Goal: Task Accomplishment & Management: Complete application form

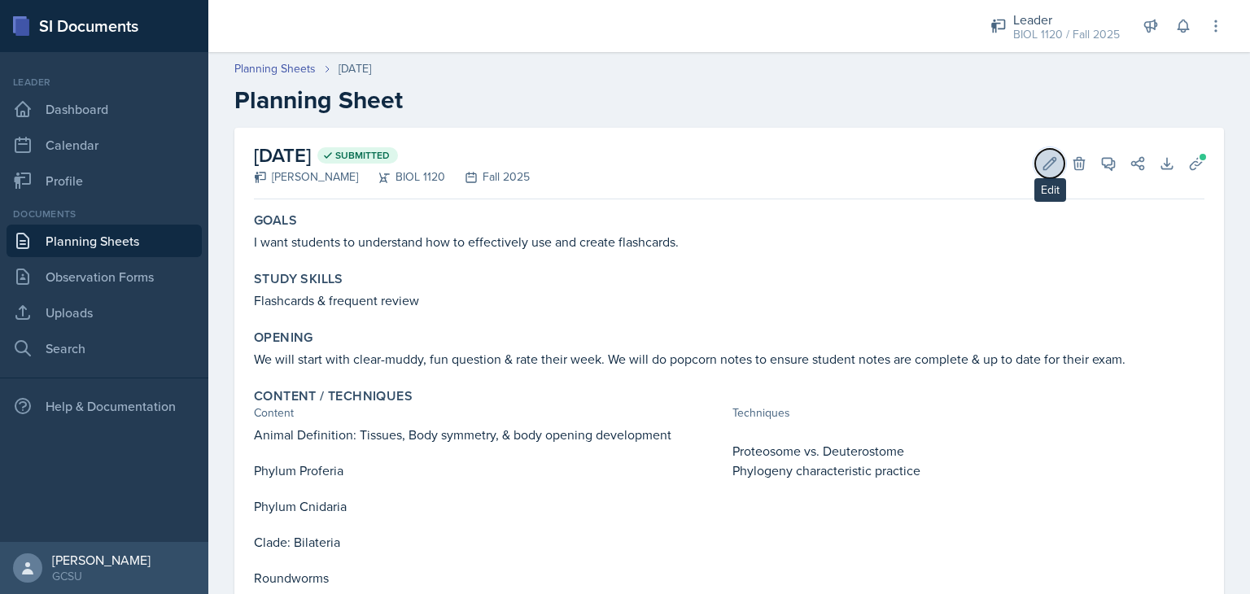
click at [1041, 167] on icon at bounding box center [1049, 163] width 16 height 16
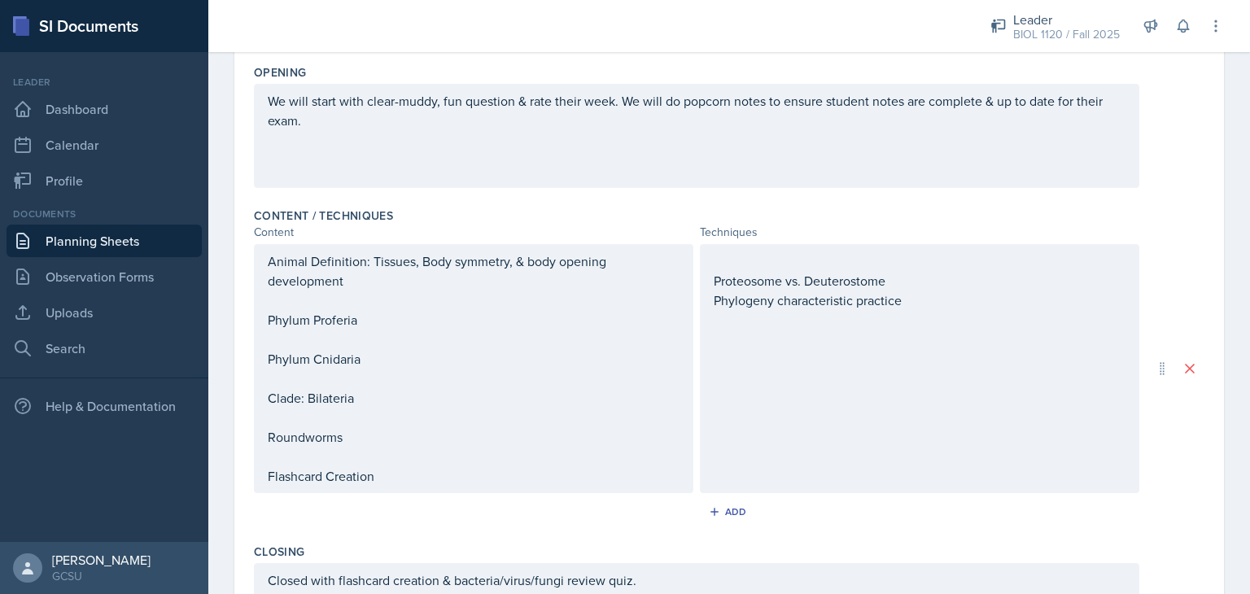
scroll to position [401, 0]
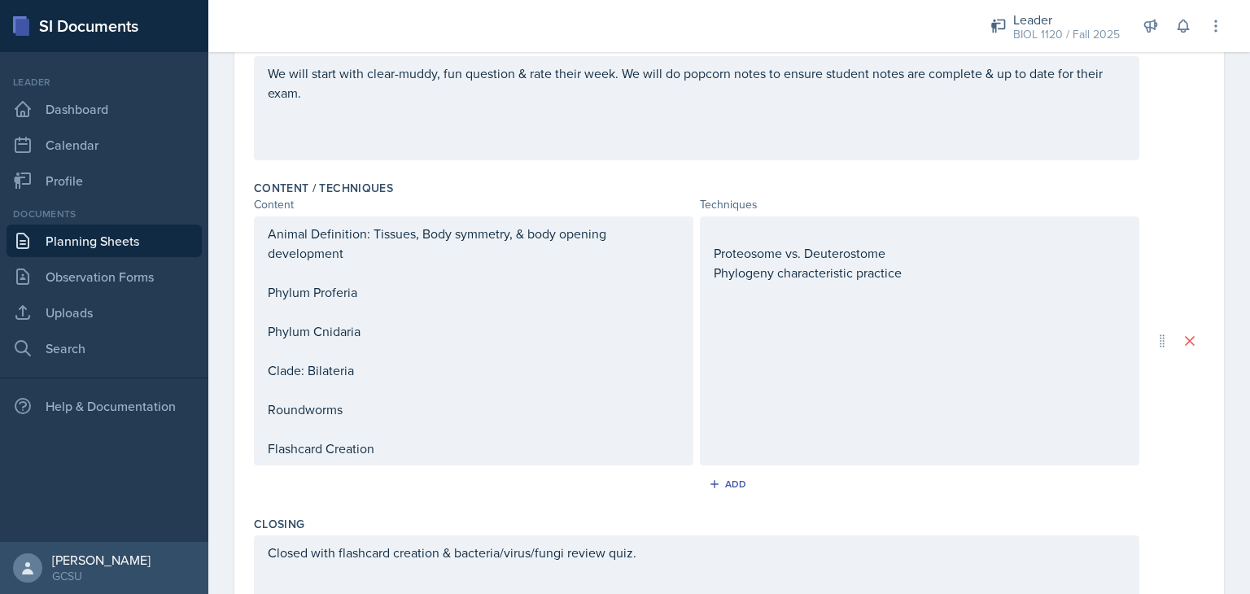
click at [714, 243] on p at bounding box center [920, 234] width 412 height 20
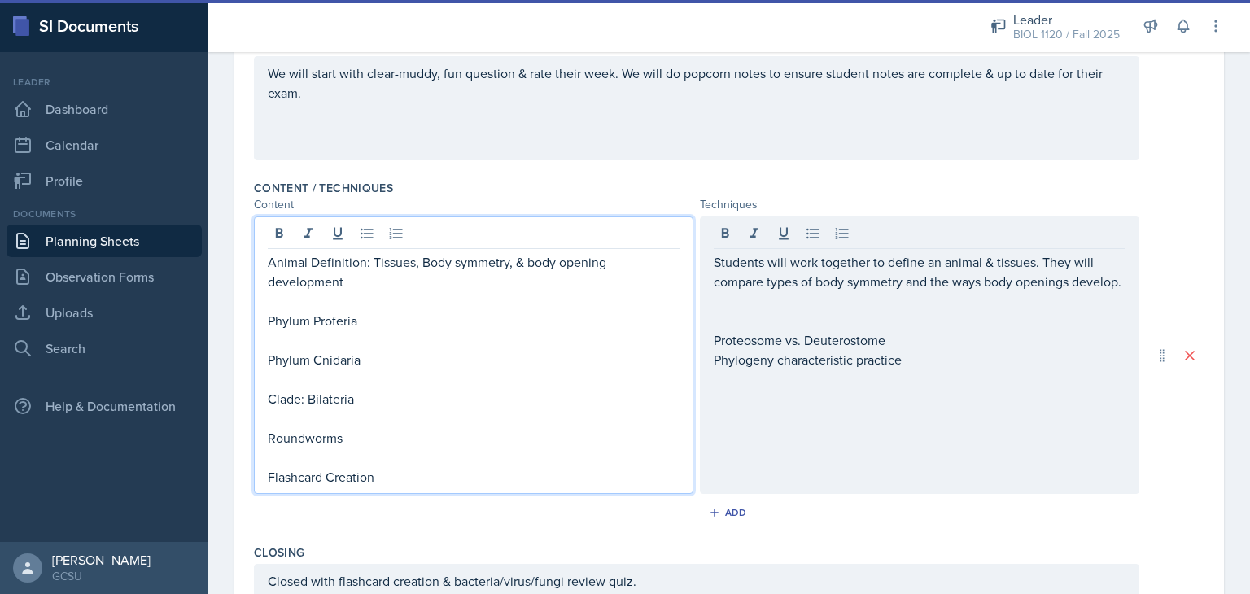
click at [303, 307] on div "Animal Definition: Tissues, Body symmetry, & body opening development Phylum Pr…" at bounding box center [474, 369] width 412 height 234
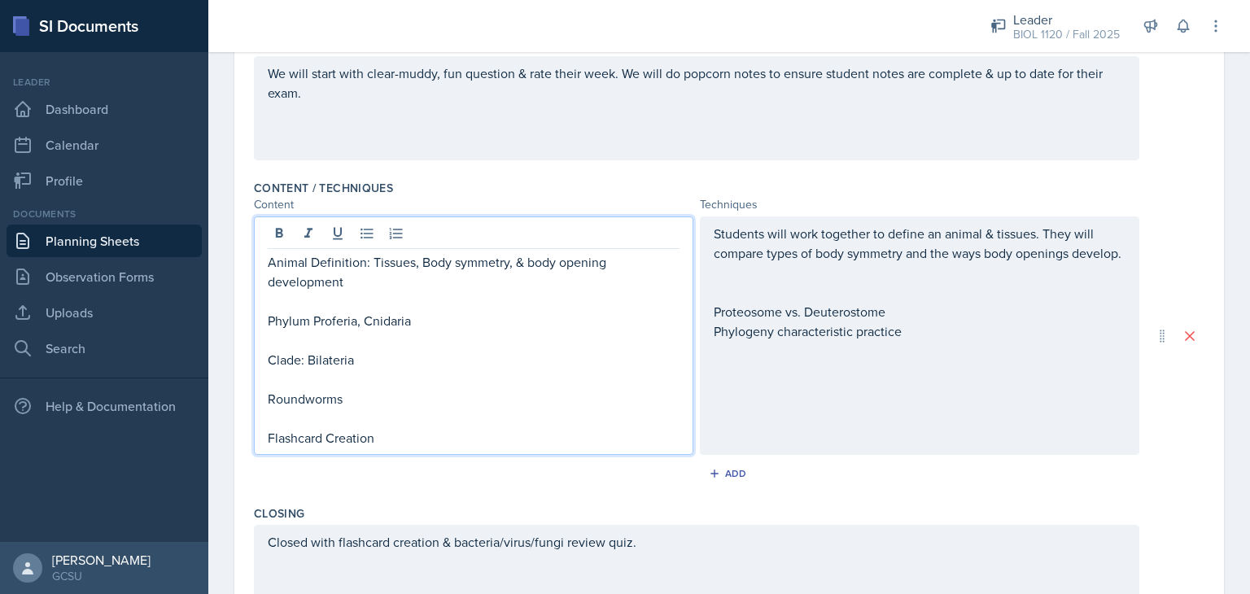
click at [419, 322] on p "Phylum Proferia, Cnidaria" at bounding box center [474, 321] width 412 height 20
click at [724, 308] on div "Students will work together to define an animal & tissues. They will compare ty…" at bounding box center [920, 282] width 412 height 117
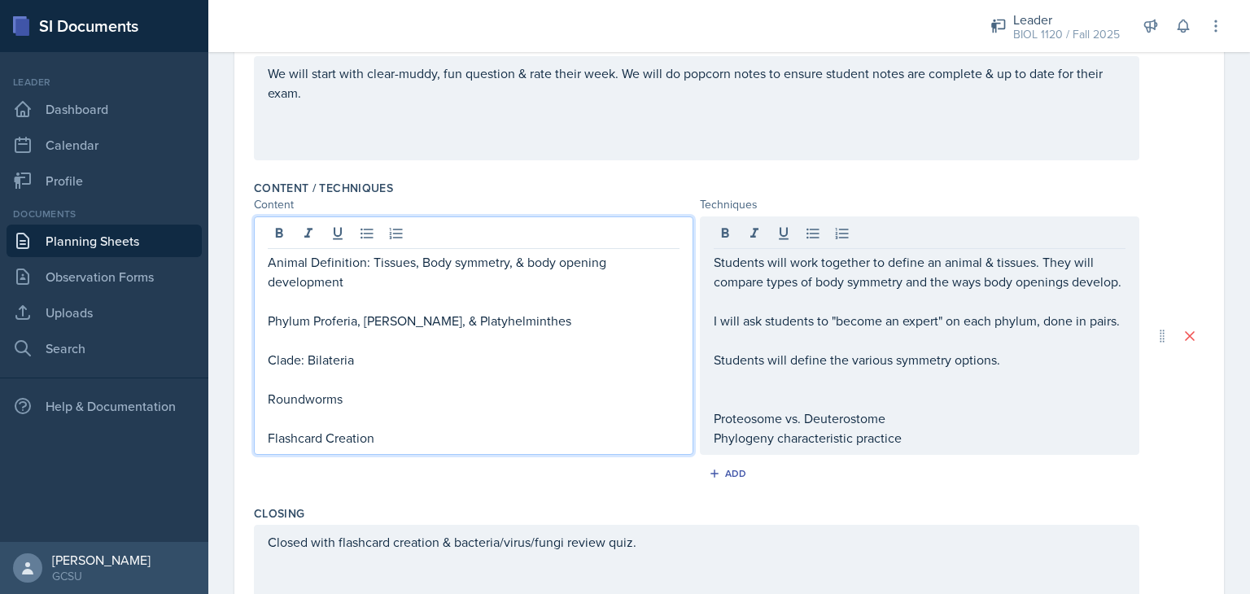
click at [357, 326] on div "Animal Definition: Tissues, Body symmetry, & body opening development Phylum Pr…" at bounding box center [474, 349] width 412 height 195
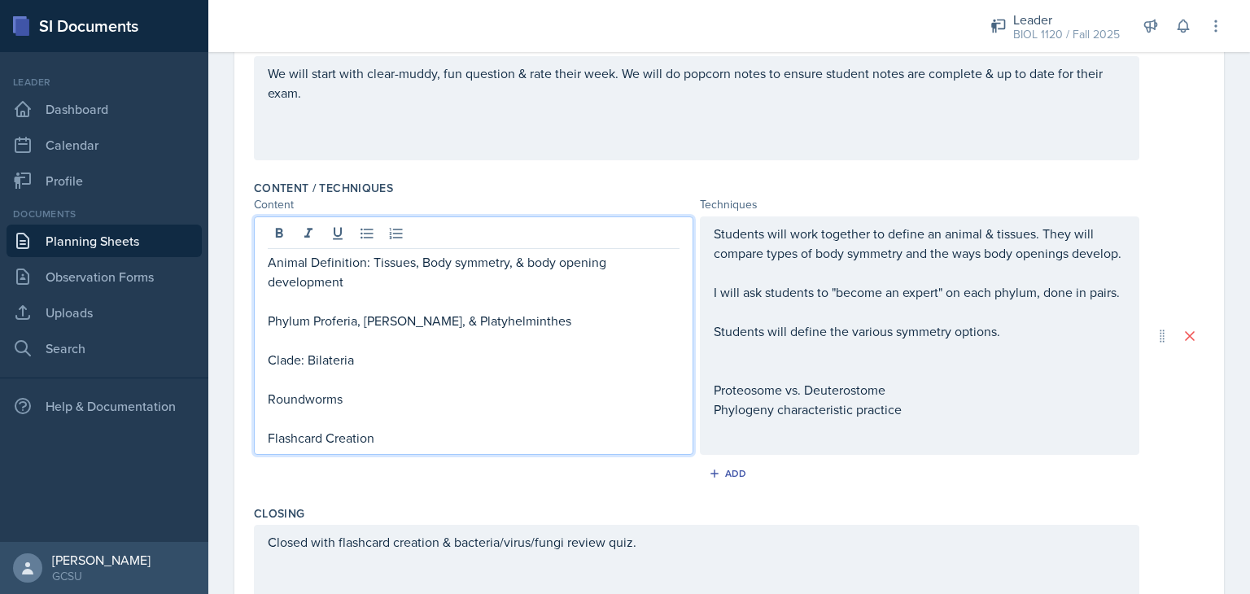
click at [339, 299] on p at bounding box center [474, 301] width 412 height 20
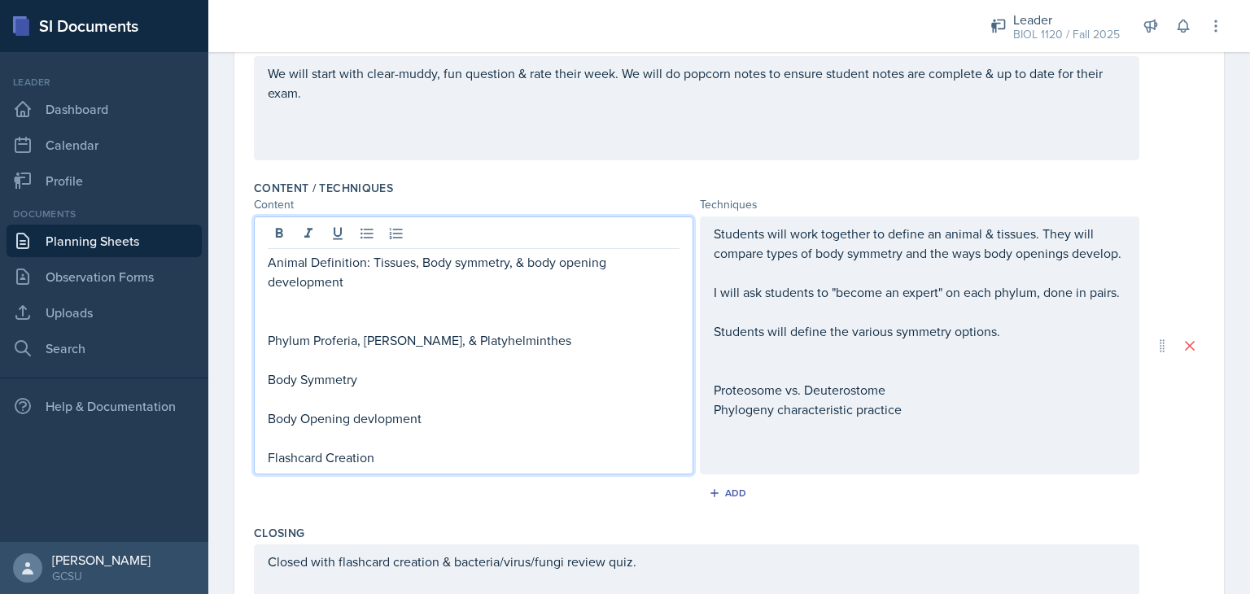
click at [882, 404] on div "Students will work together to define an animal & tissues. They will compare ty…" at bounding box center [920, 321] width 412 height 195
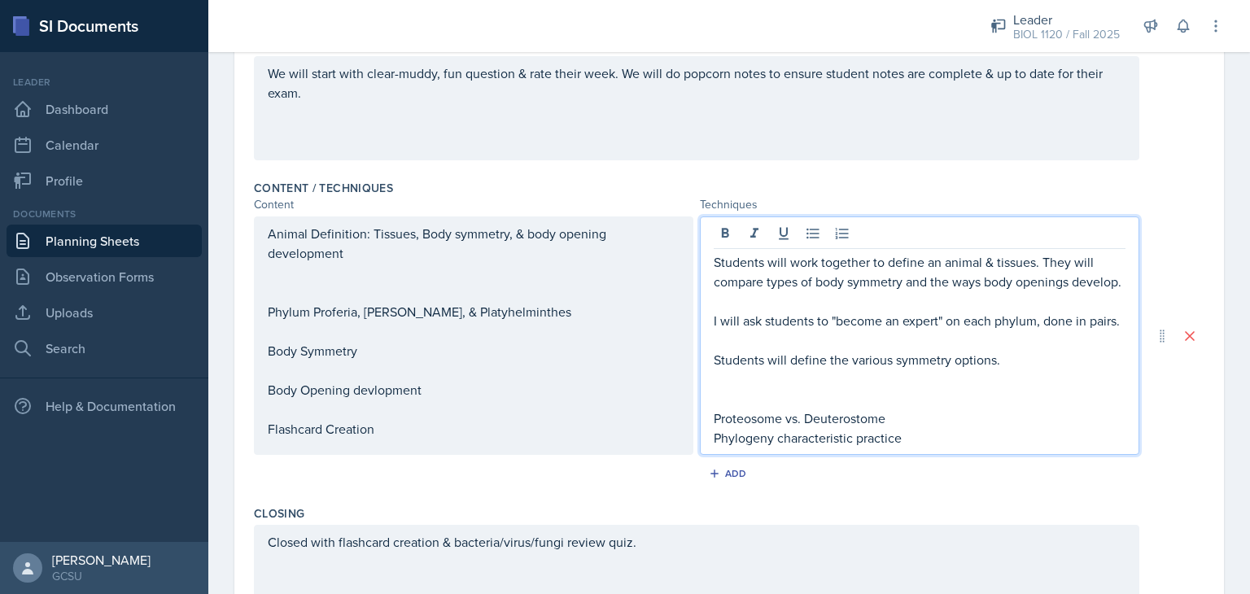
click at [371, 391] on div "Animal Definition: Tissues, Body symmetry, & body opening development Phylum Pr…" at bounding box center [474, 331] width 412 height 215
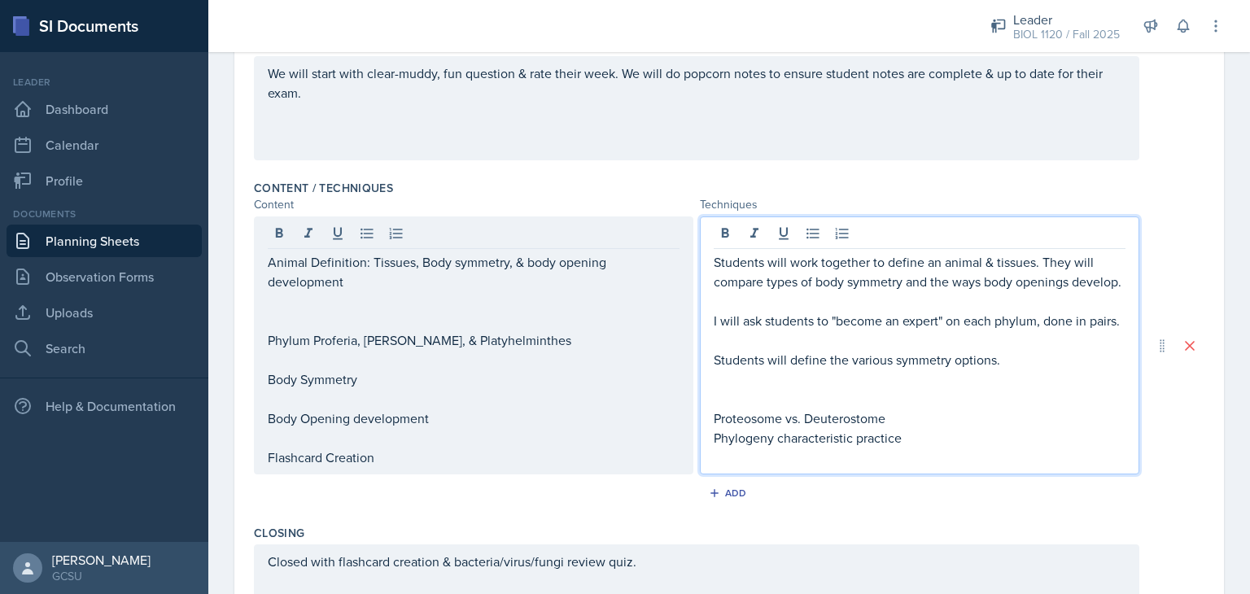
click at [845, 424] on div "Students will work together to define an animal & tissues. They will compare ty…" at bounding box center [920, 349] width 412 height 195
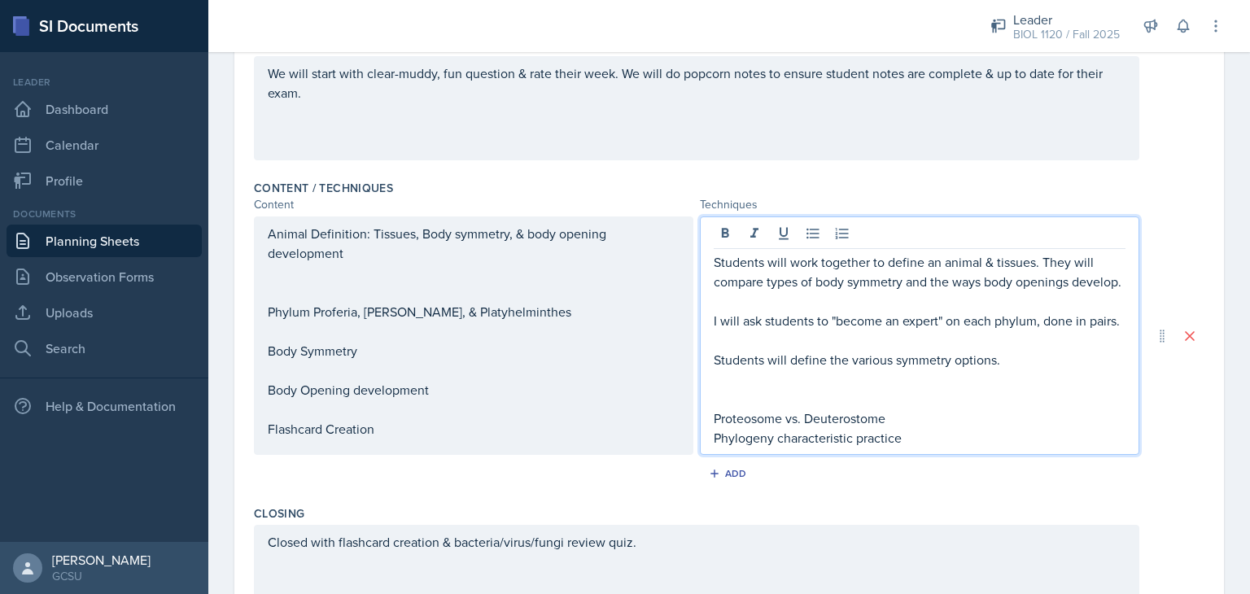
click at [753, 389] on p at bounding box center [920, 379] width 412 height 20
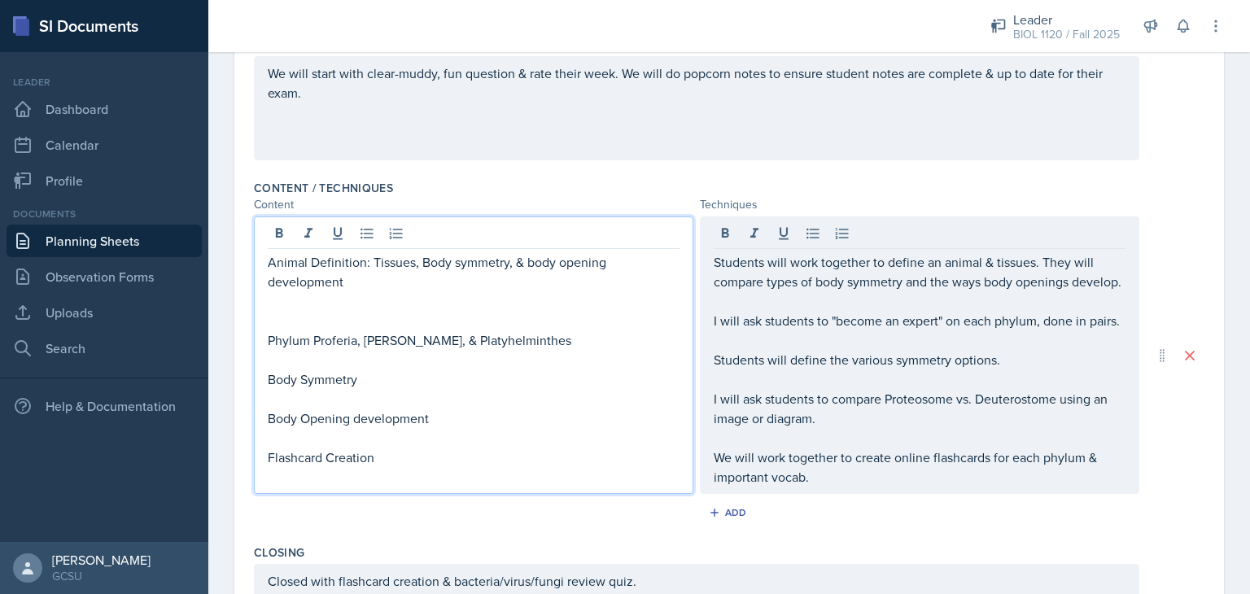
click at [374, 411] on div "Animal Definition: Tissues, Body symmetry, & body opening development Phylum Pr…" at bounding box center [474, 359] width 412 height 215
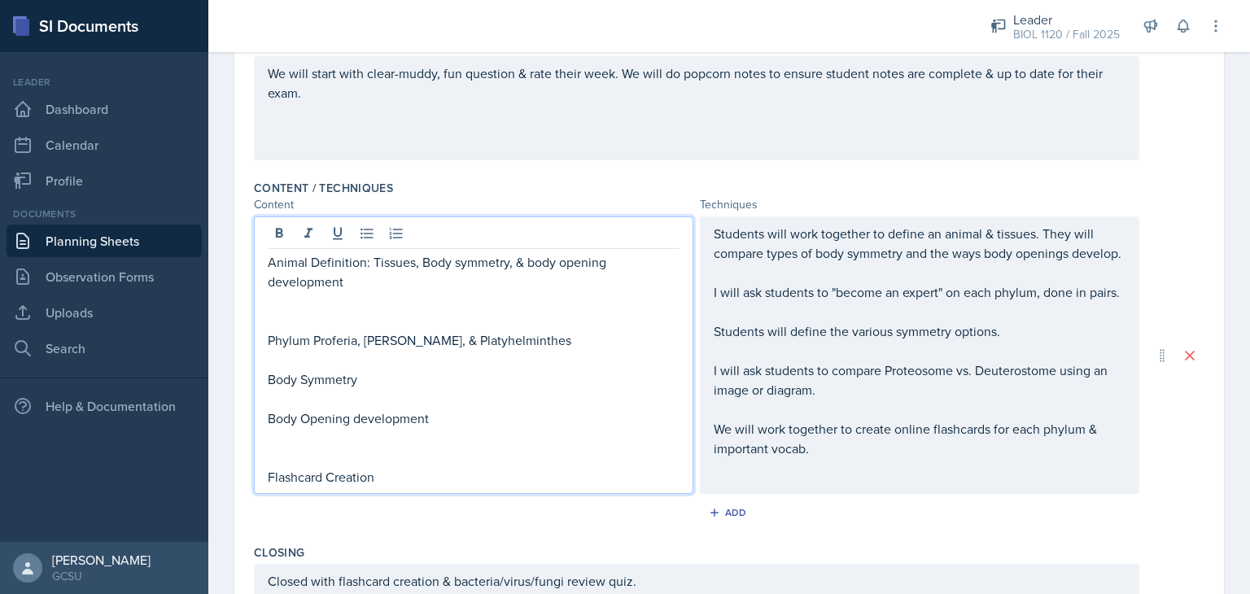
click at [622, 531] on div "Add" at bounding box center [729, 515] width 950 height 31
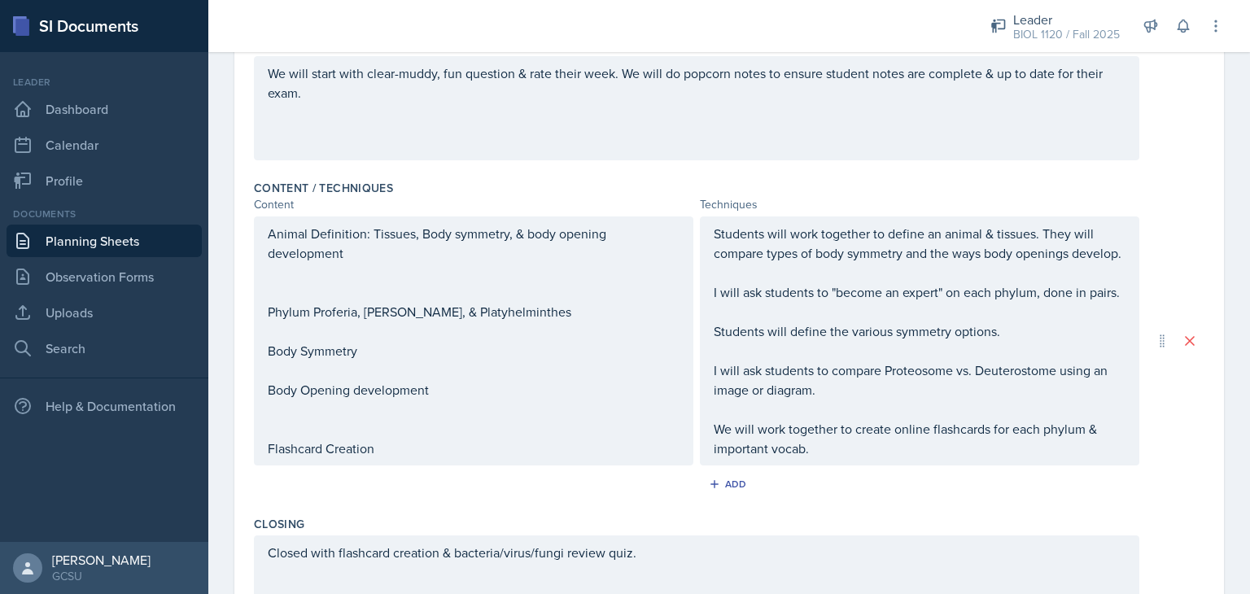
click at [294, 378] on div "Animal Definition: Tissues, Body symmetry, & body opening development Phylum Pr…" at bounding box center [474, 341] width 412 height 234
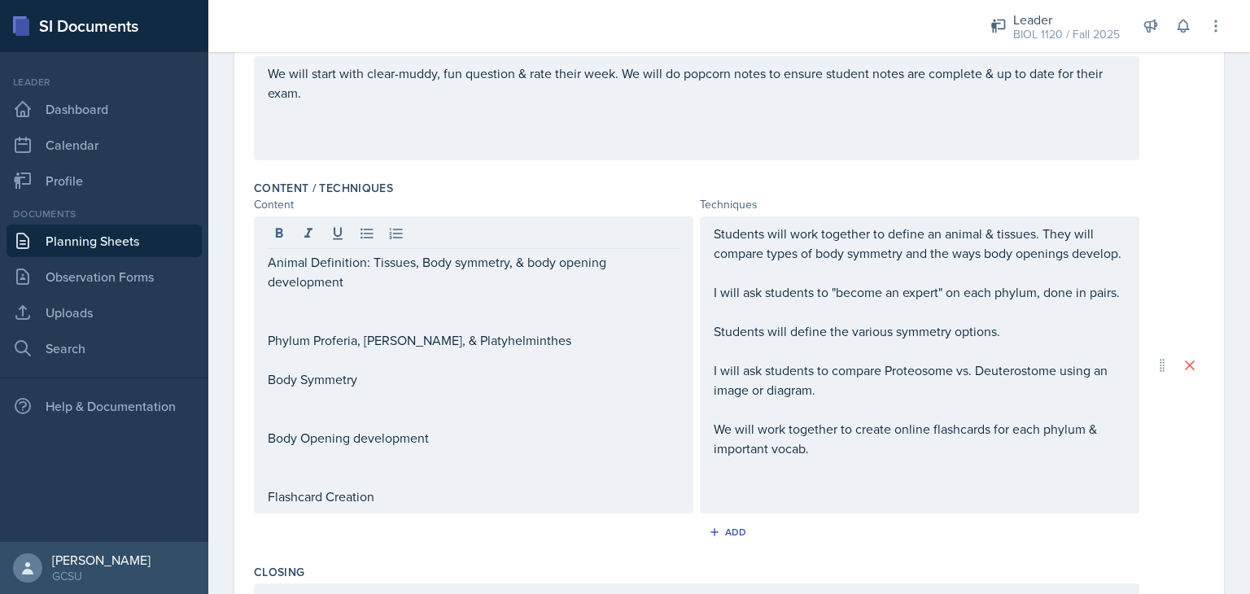
click at [435, 535] on div "Add" at bounding box center [729, 535] width 950 height 31
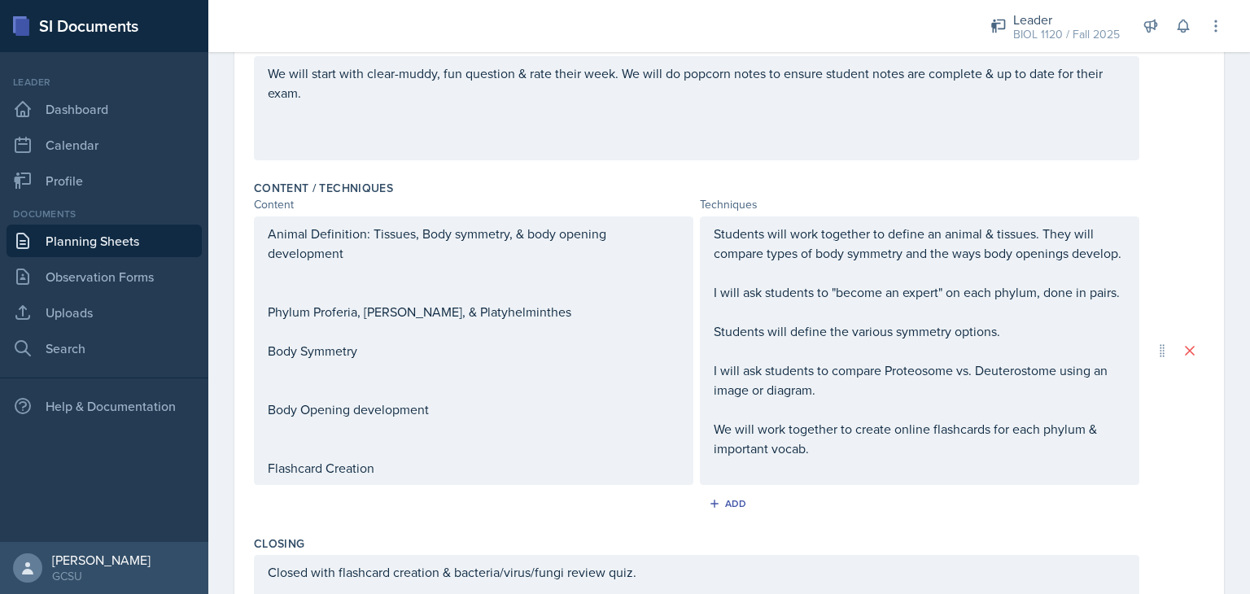
click at [295, 326] on div "Animal Definition: Tissues, Body symmetry, & body opening development Phylum Pr…" at bounding box center [474, 351] width 412 height 254
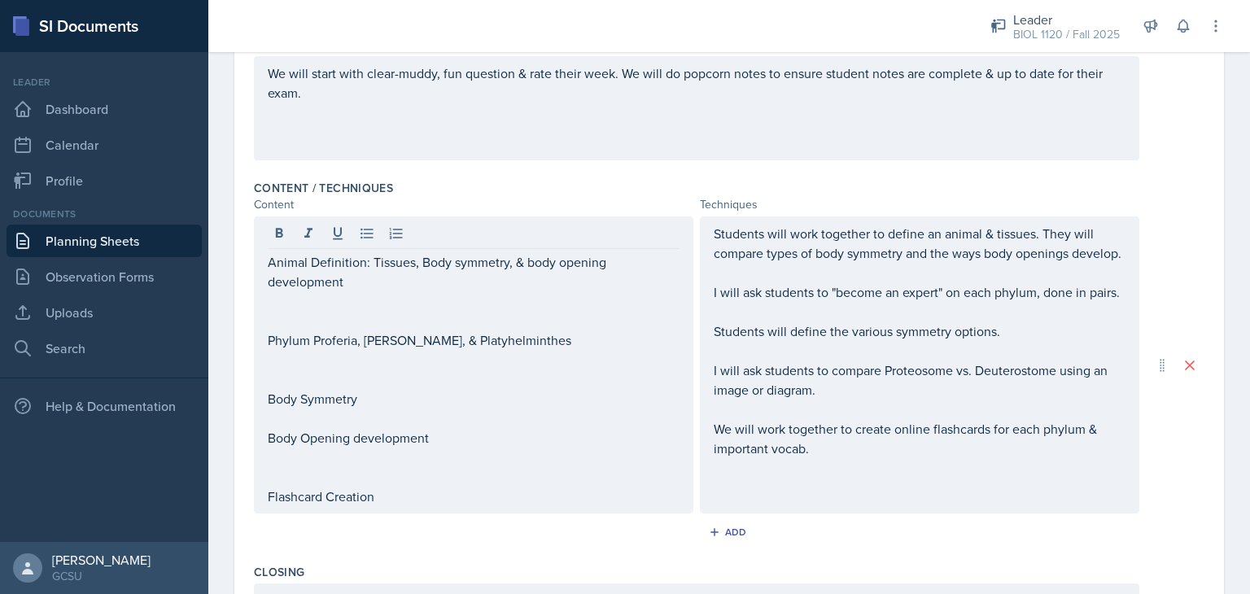
click at [368, 549] on div "Content / Techniques Content Techniques Animal Definition: Tissues, Body symmet…" at bounding box center [729, 365] width 950 height 384
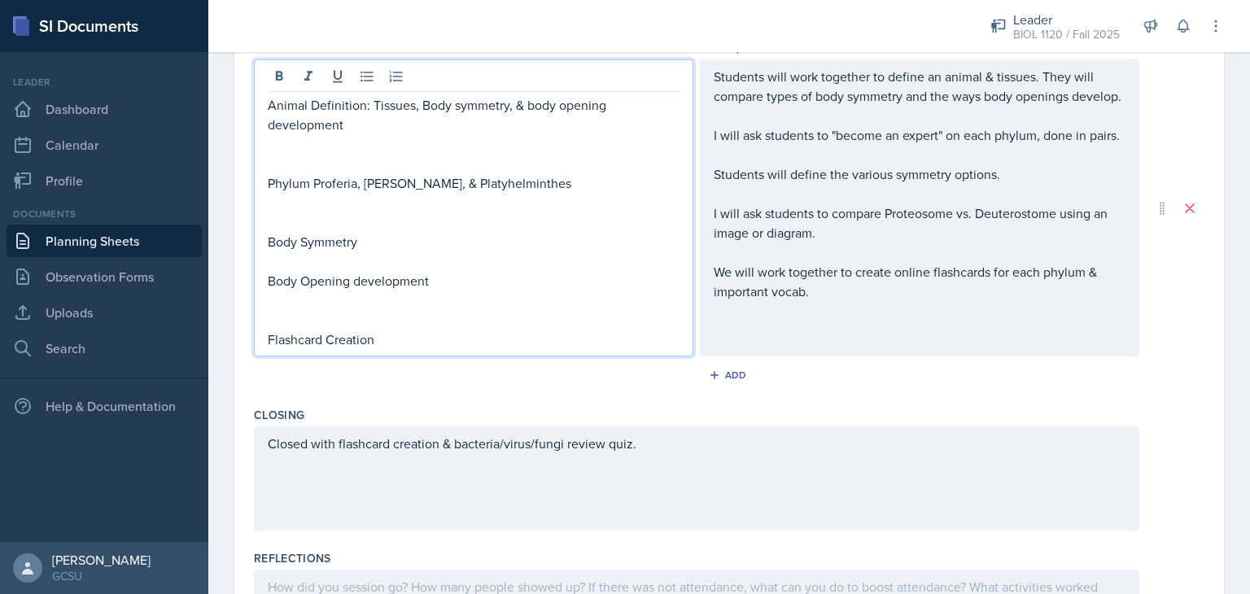
scroll to position [586, 0]
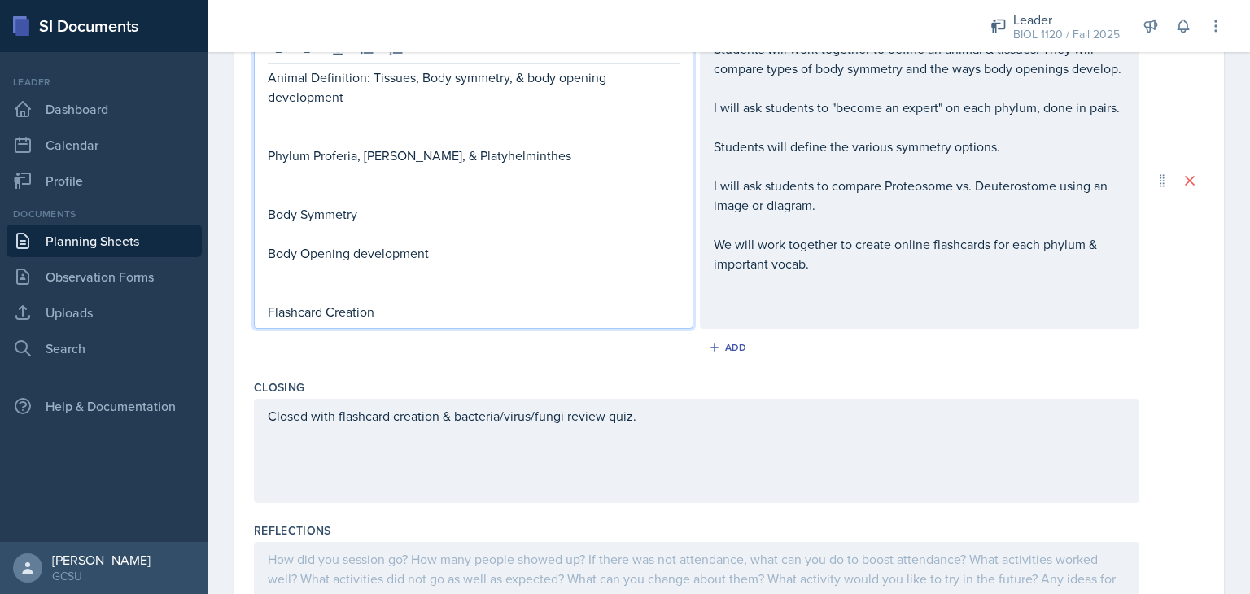
click at [337, 155] on p "Phylum Proferia, [PERSON_NAME], & Platyhelminthes" at bounding box center [474, 156] width 412 height 20
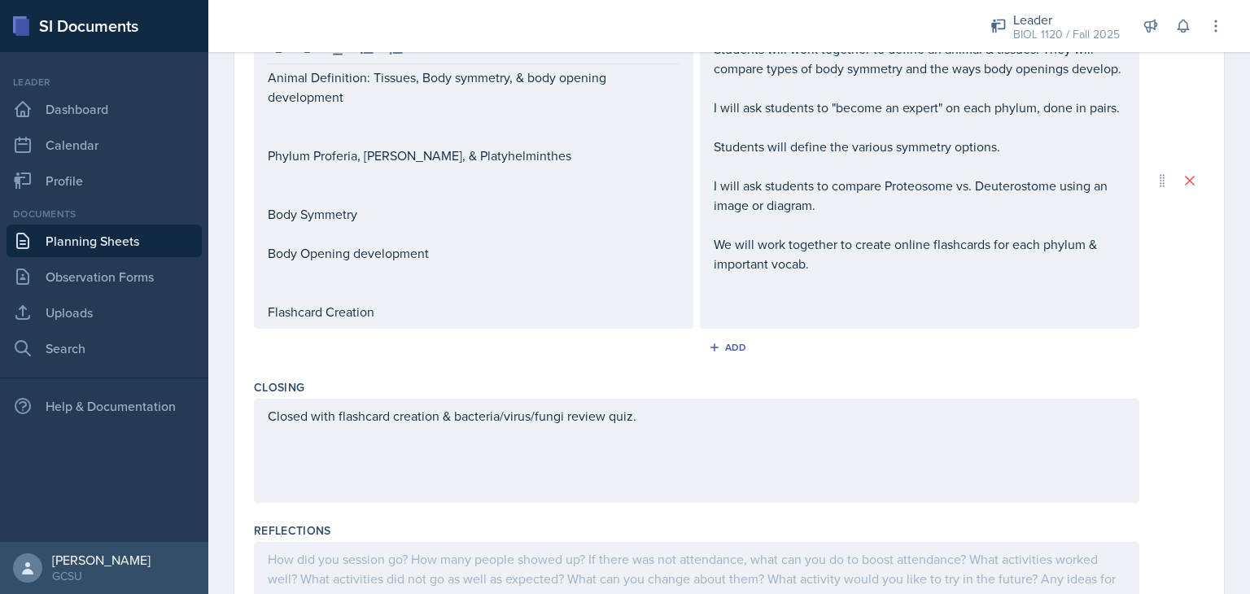
drag, startPoint x: 337, startPoint y: 155, endPoint x: 586, endPoint y: 378, distance: 334.8
click at [586, 379] on div "Closing" at bounding box center [729, 387] width 950 height 16
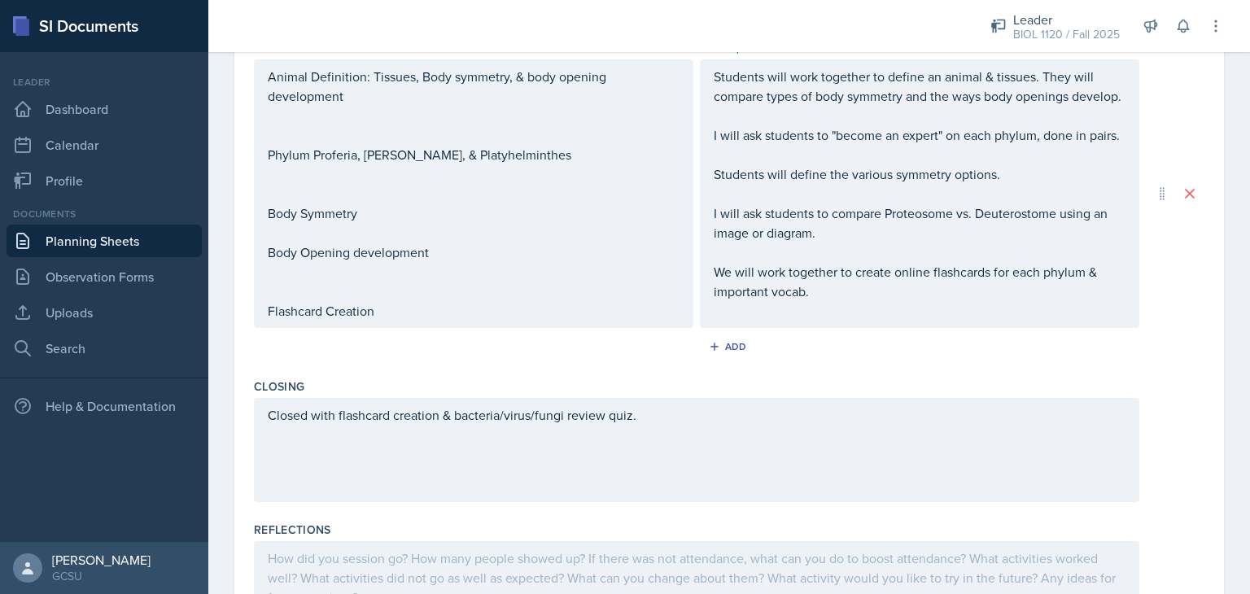
scroll to position [693, 0]
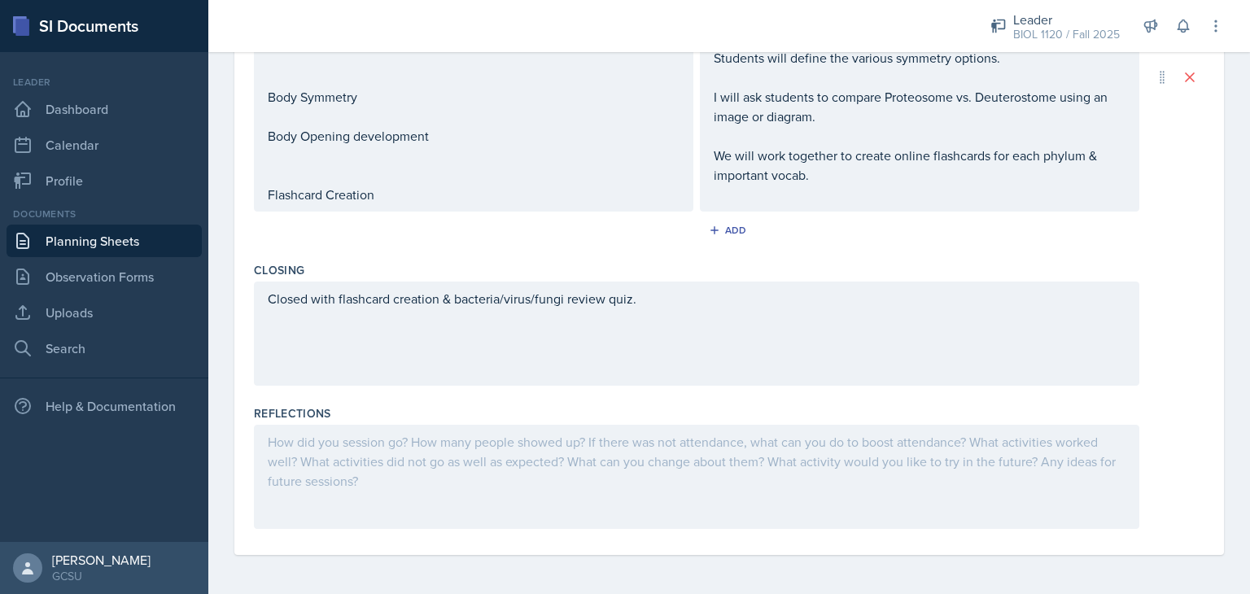
click at [598, 496] on div at bounding box center [696, 477] width 885 height 104
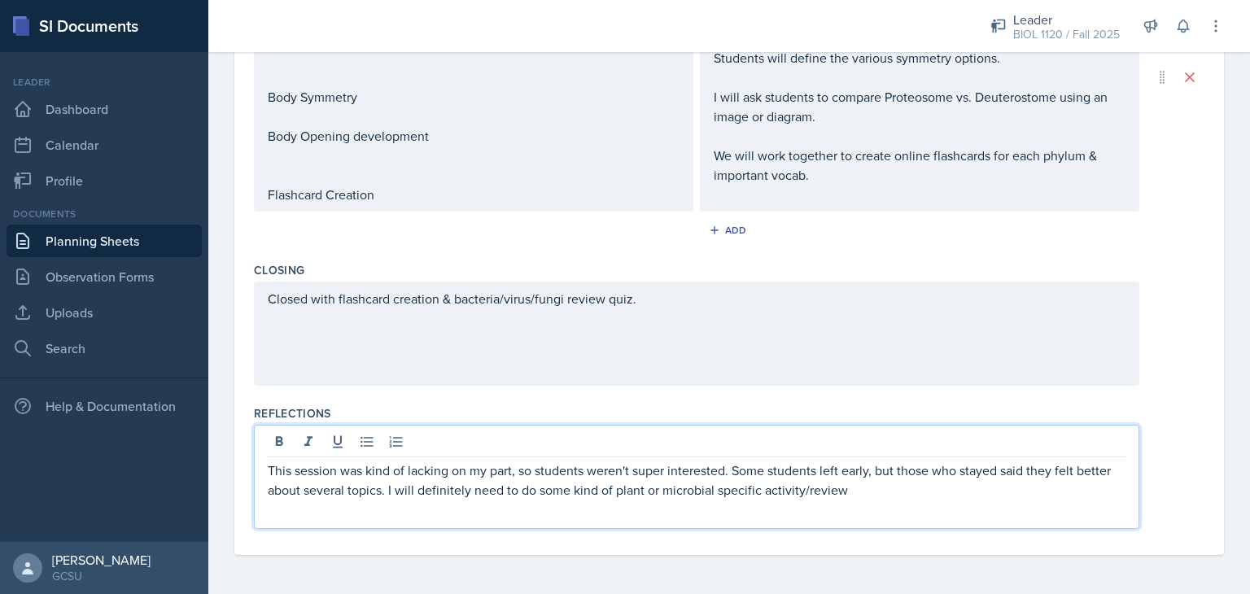
click at [880, 492] on p "This session was kind of lacking on my part, so students weren't super interest…" at bounding box center [697, 480] width 858 height 39
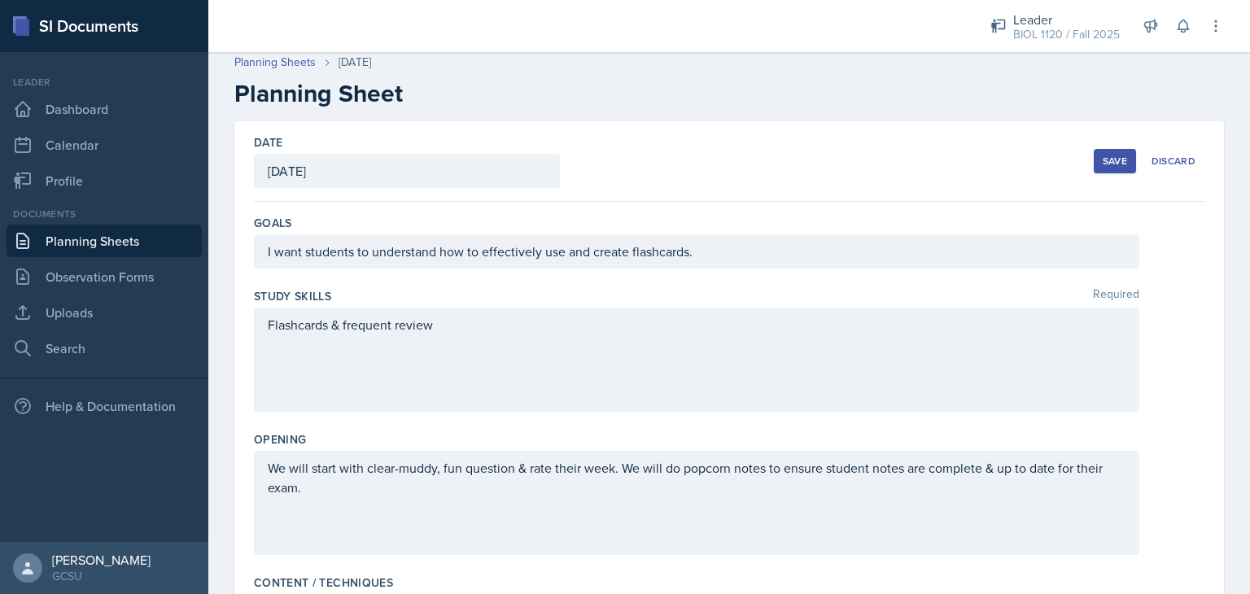
scroll to position [0, 0]
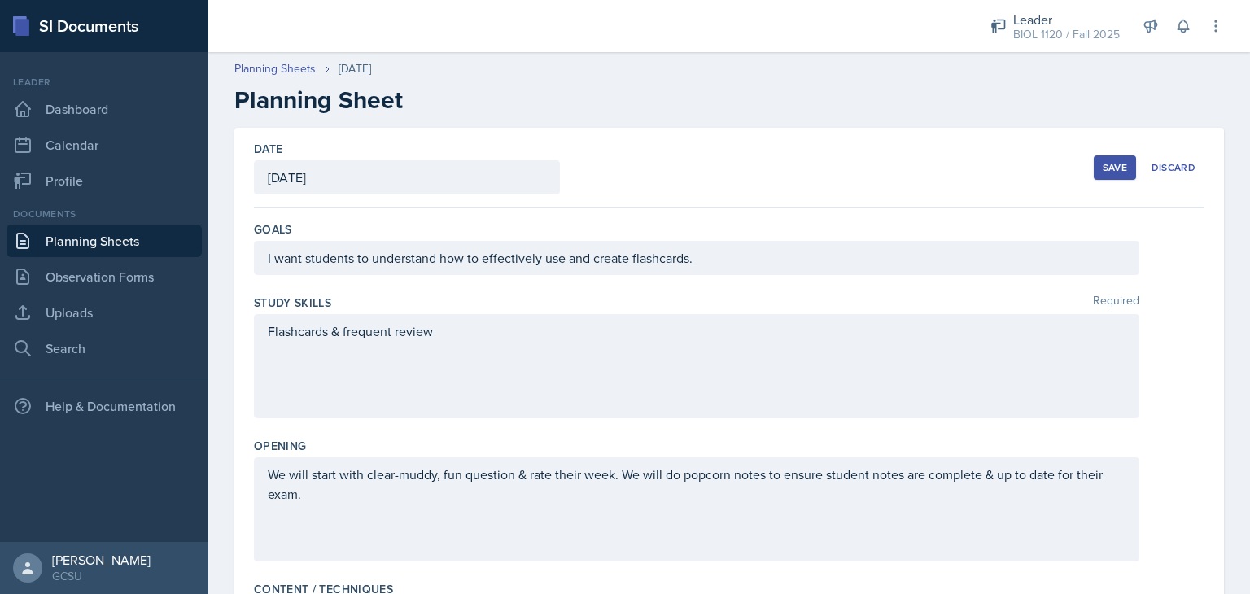
click at [1105, 166] on div "Save" at bounding box center [1115, 167] width 24 height 13
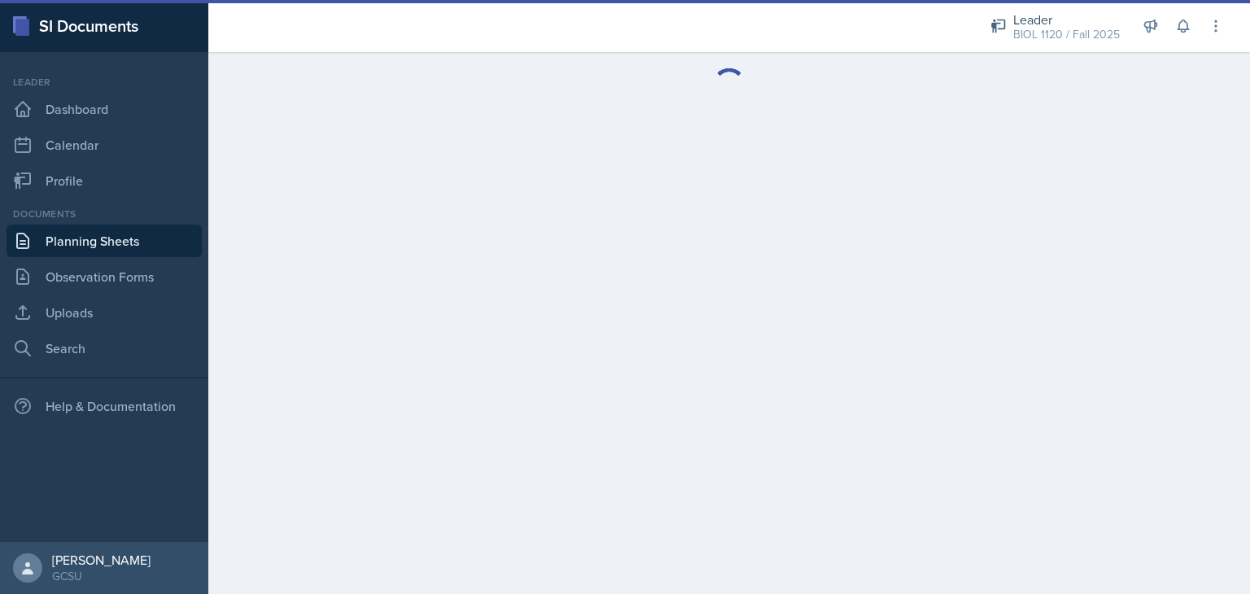
click at [140, 241] on link "Planning Sheets" at bounding box center [104, 241] width 195 height 33
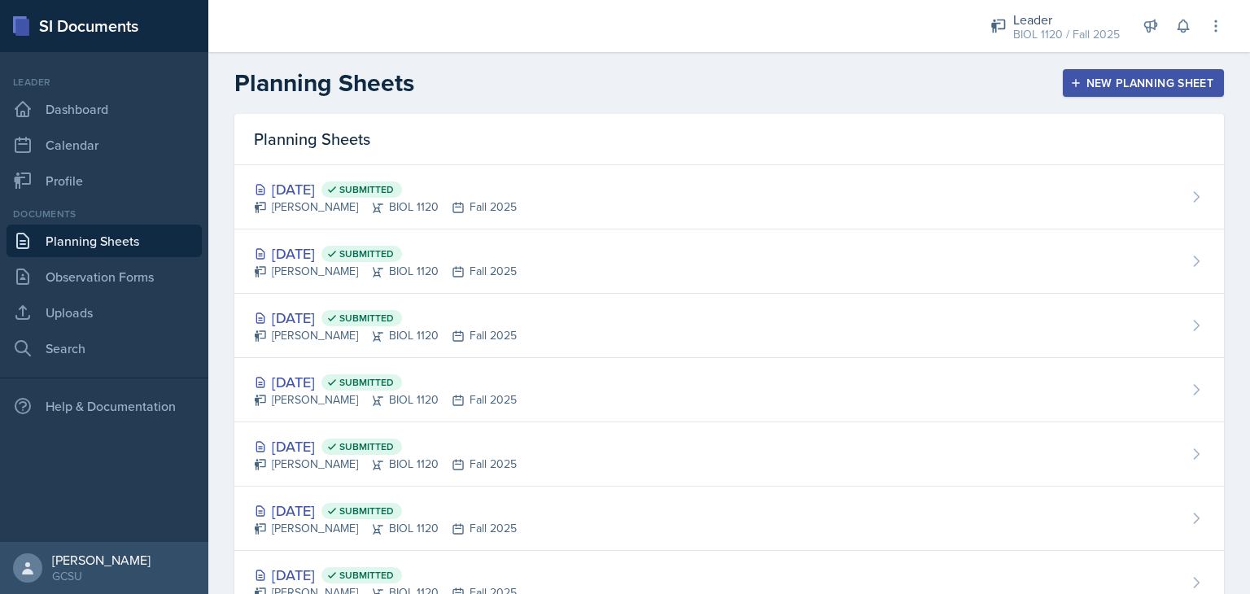
click at [1130, 86] on div "New Planning Sheet" at bounding box center [1143, 82] width 140 height 13
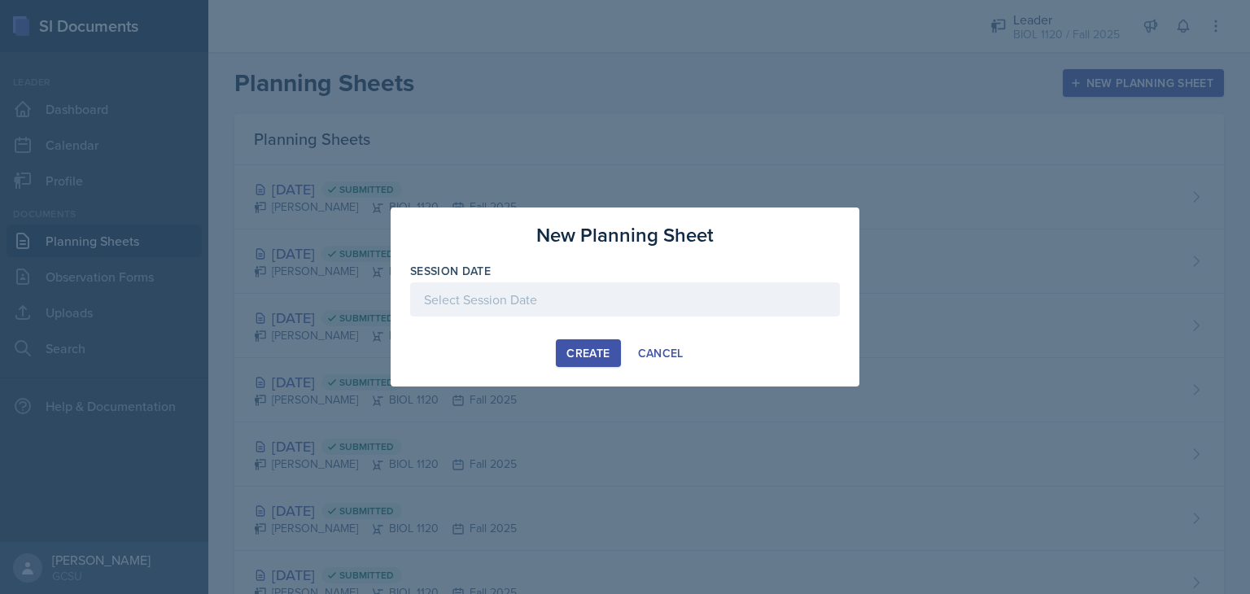
click at [682, 307] on div at bounding box center [625, 299] width 430 height 34
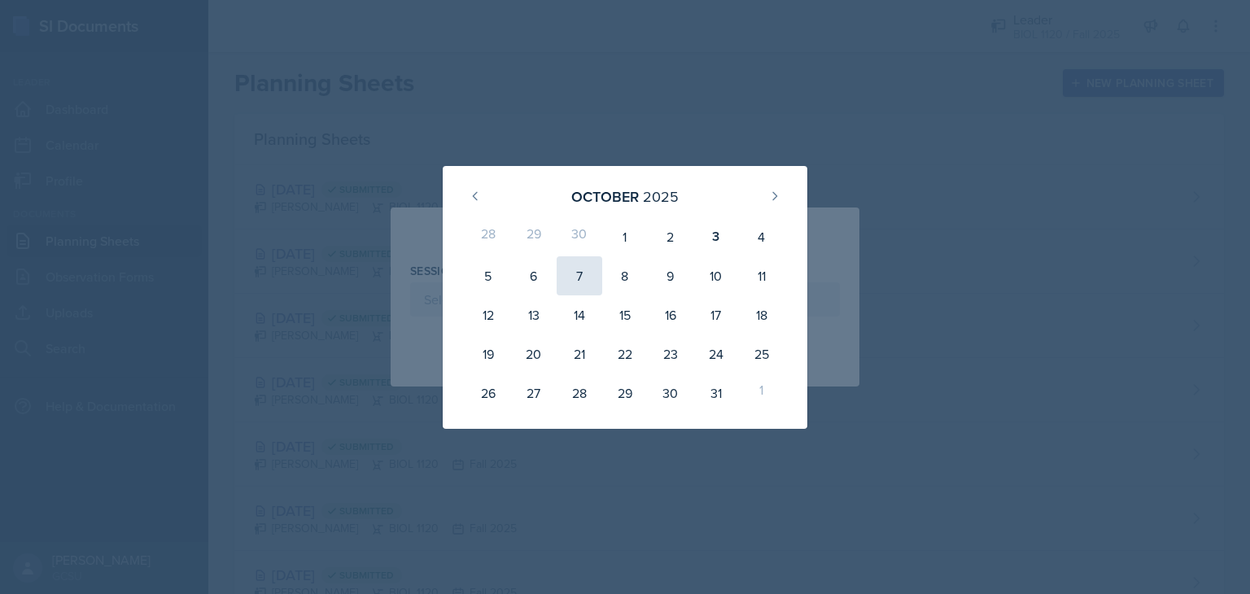
click at [575, 278] on div "7" at bounding box center [580, 275] width 46 height 39
type input "October 7th, 2025"
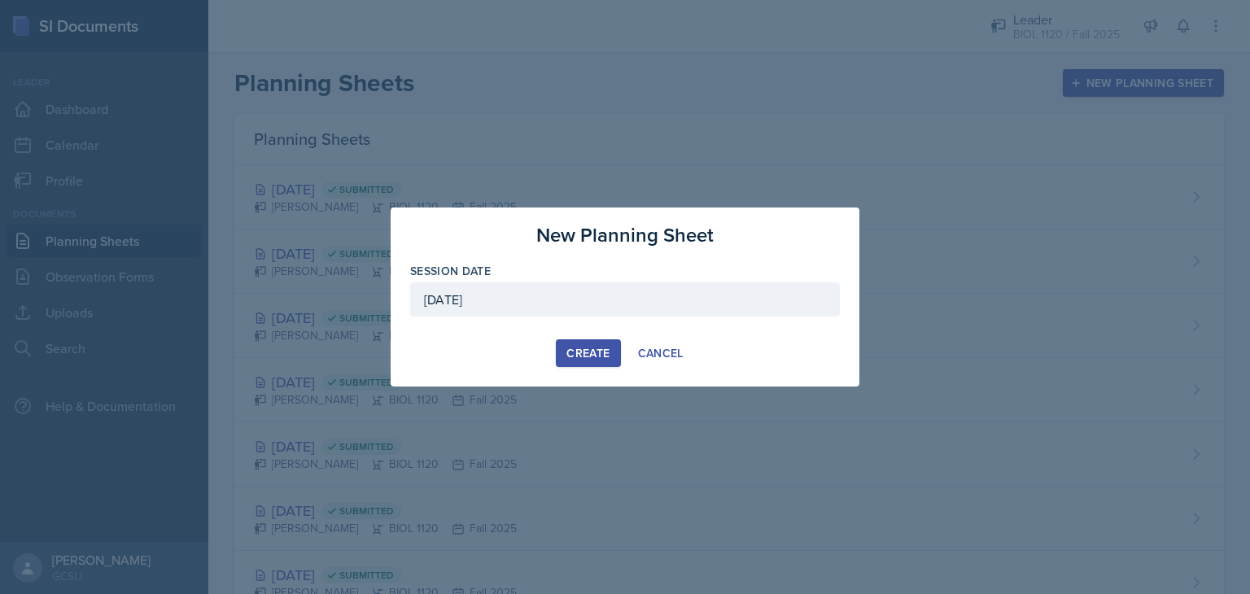
click at [585, 352] on div "Create" at bounding box center [587, 353] width 43 height 13
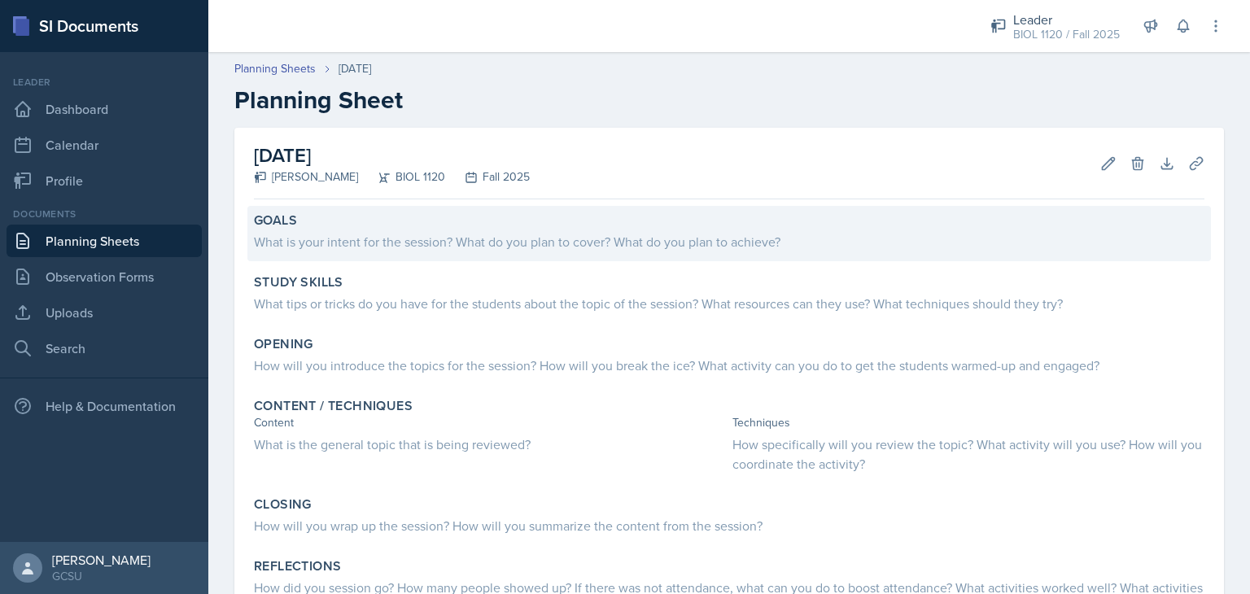
click at [397, 243] on div "What is your intent for the session? What do you plan to cover? What do you pla…" at bounding box center [729, 242] width 950 height 20
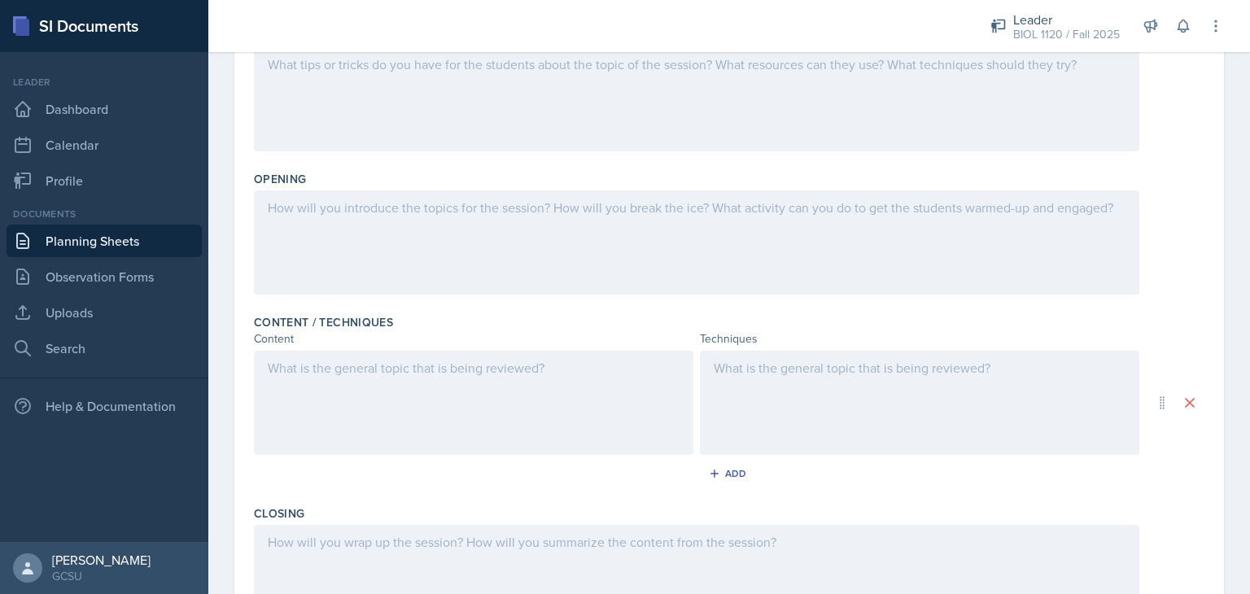
scroll to position [296, 0]
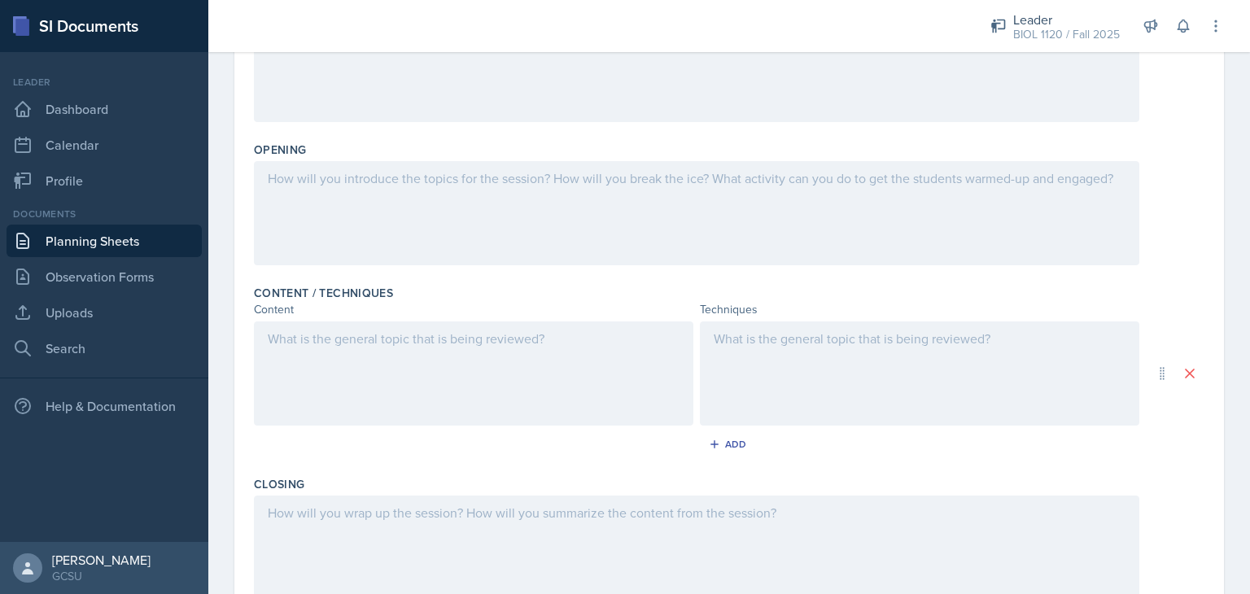
click at [571, 342] on p at bounding box center [474, 339] width 412 height 20
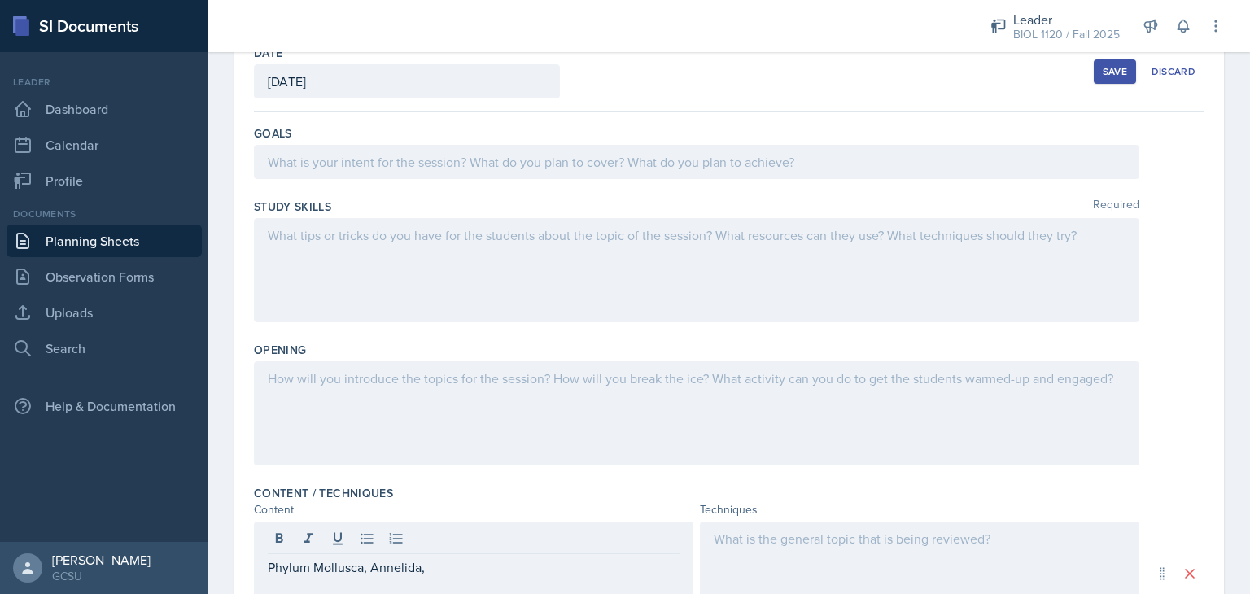
scroll to position [85, 0]
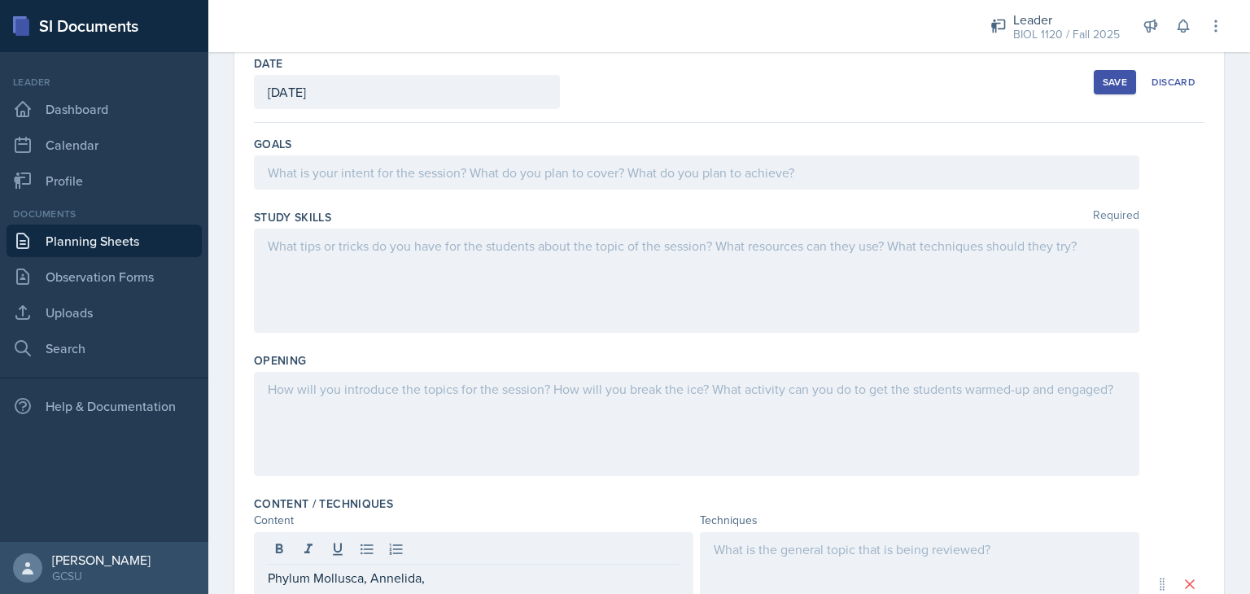
click at [711, 253] on p at bounding box center [697, 246] width 858 height 20
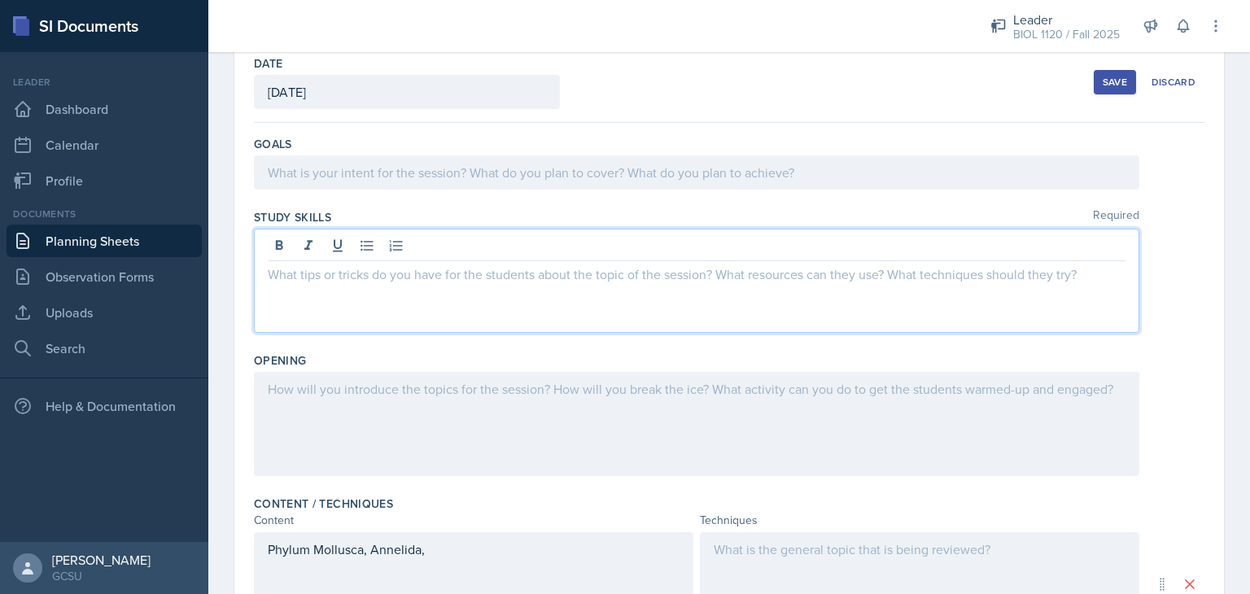
scroll to position [114, 0]
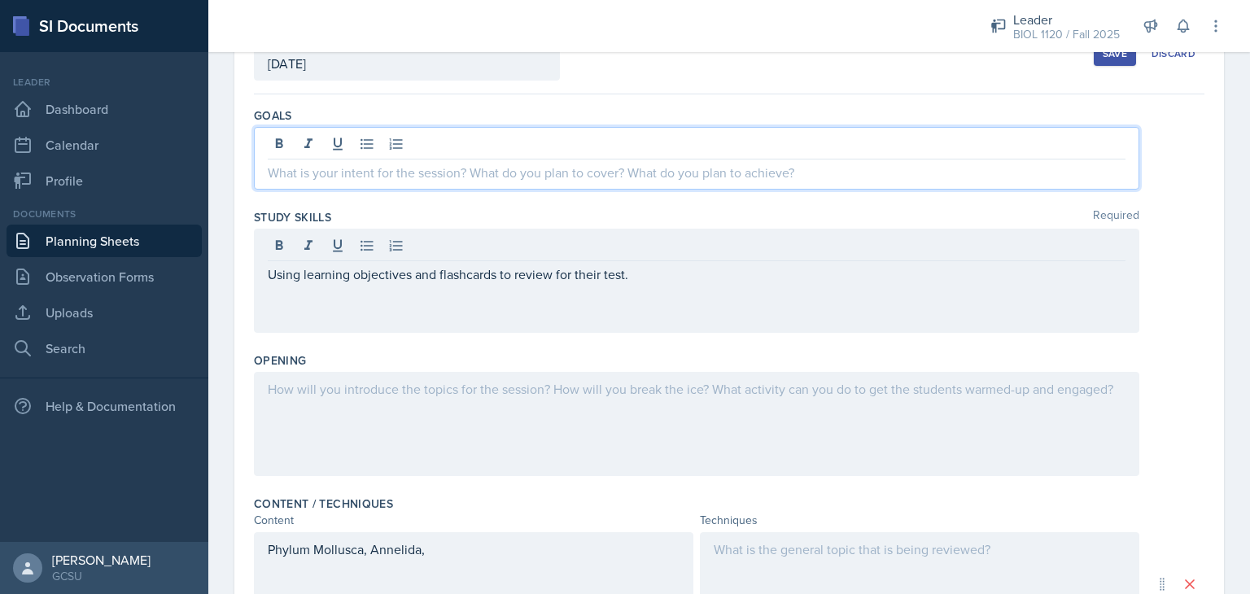
click at [685, 163] on p at bounding box center [697, 173] width 858 height 20
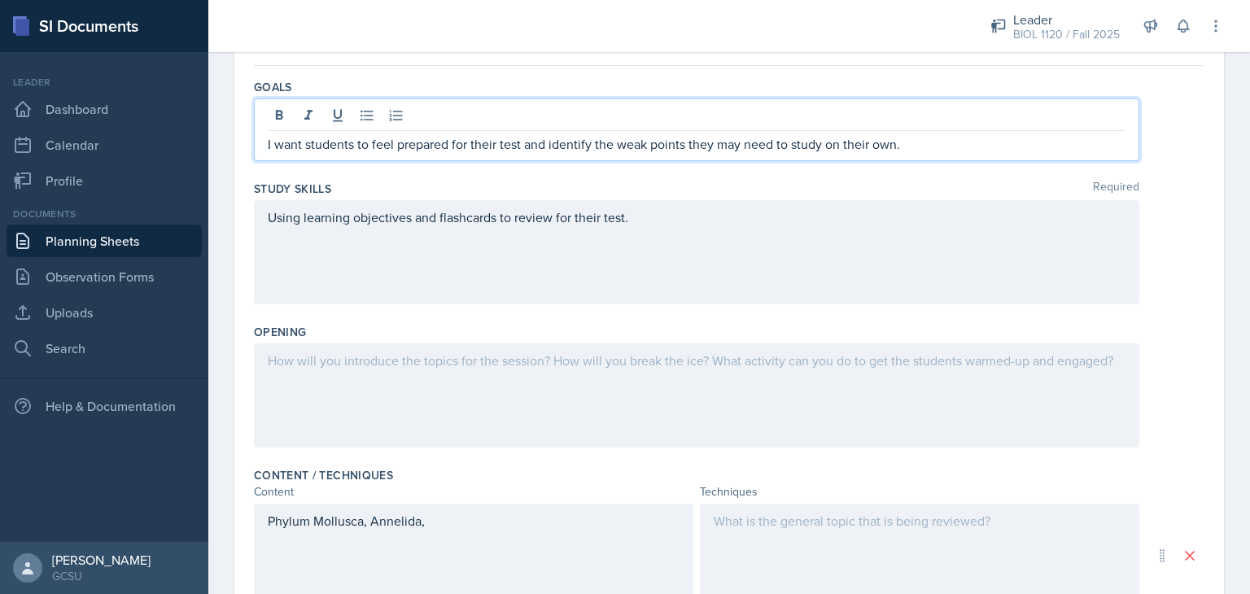
click at [1198, 276] on div "Date October 7th, 2025 October 2025 28 29 30 1 2 3 4 5 6 7 8 9 10 11 12 13 14 1…" at bounding box center [728, 468] width 989 height 966
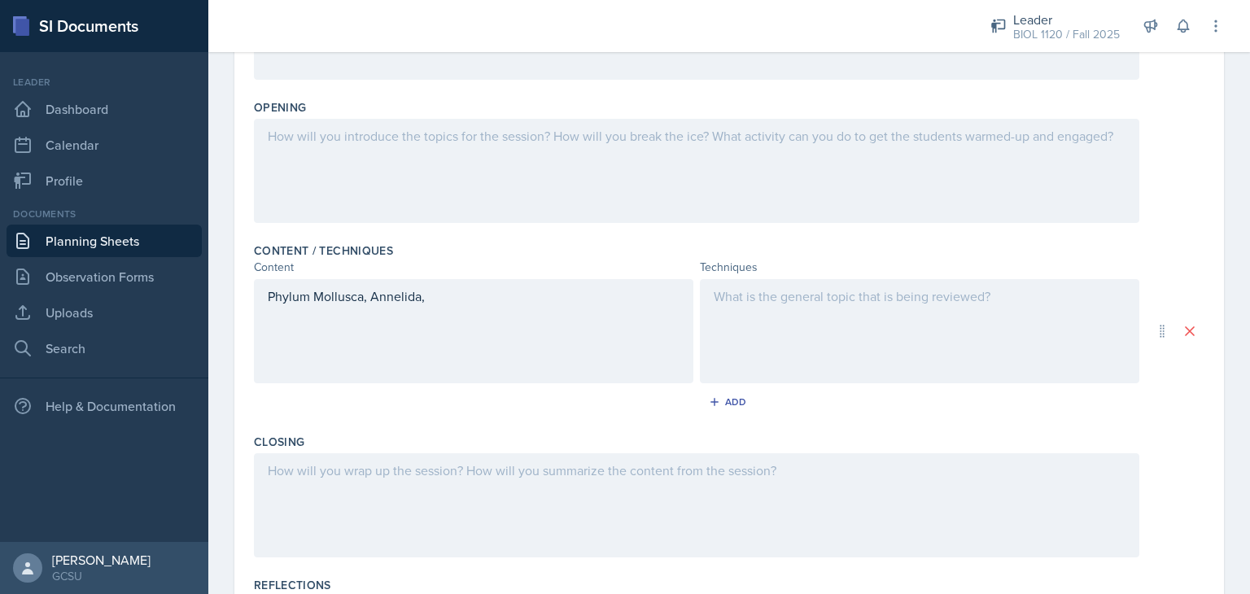
scroll to position [509, 0]
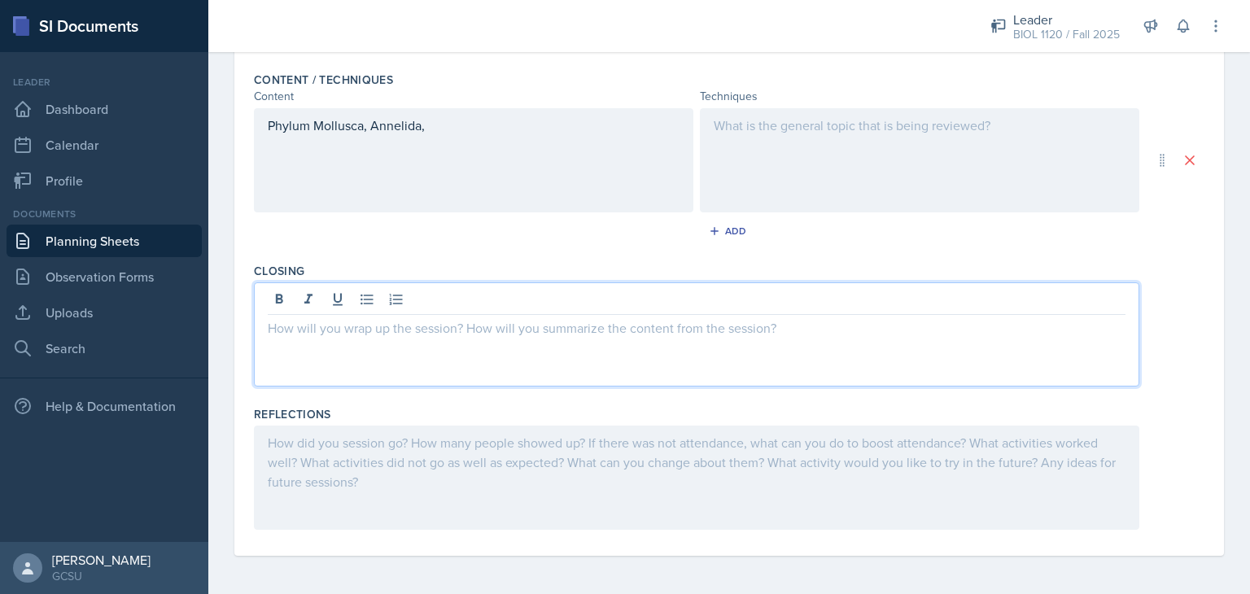
click at [641, 299] on div at bounding box center [696, 334] width 885 height 104
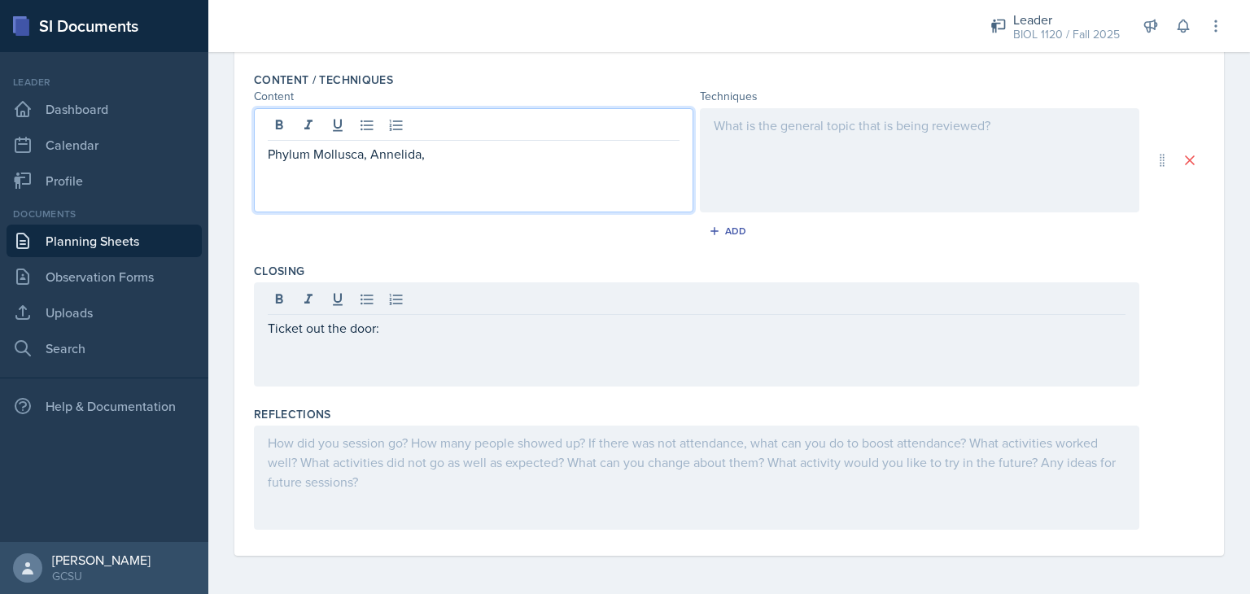
click at [462, 129] on div "Phylum Mollusca, Annelida," at bounding box center [473, 160] width 439 height 104
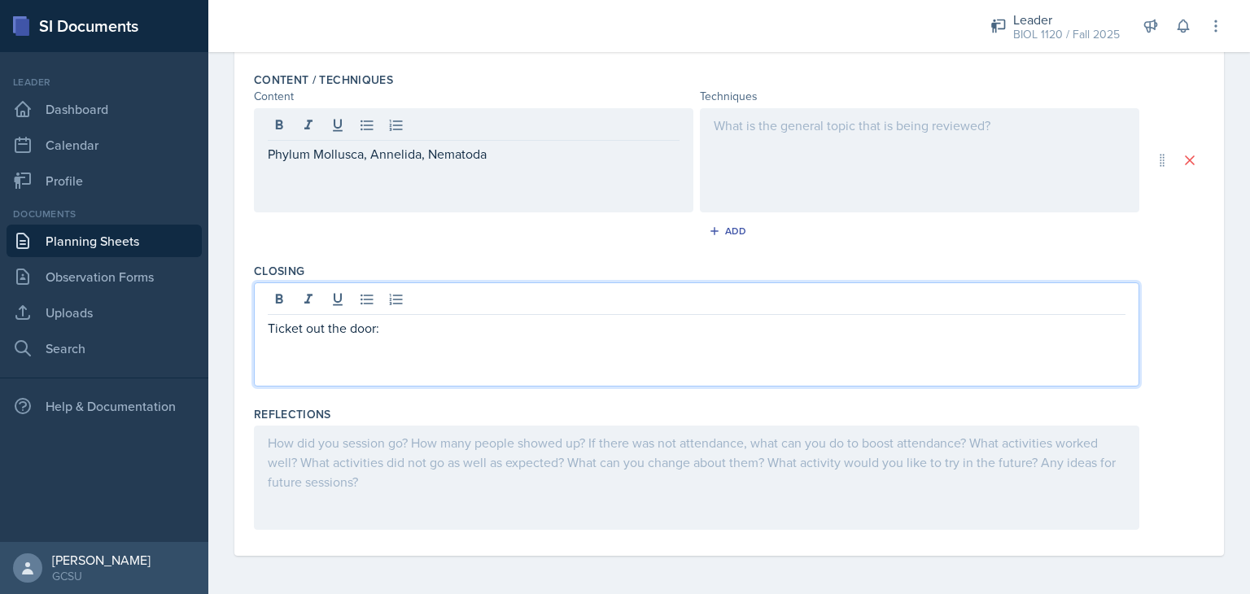
click at [406, 293] on div "Ticket out the door:" at bounding box center [696, 334] width 885 height 104
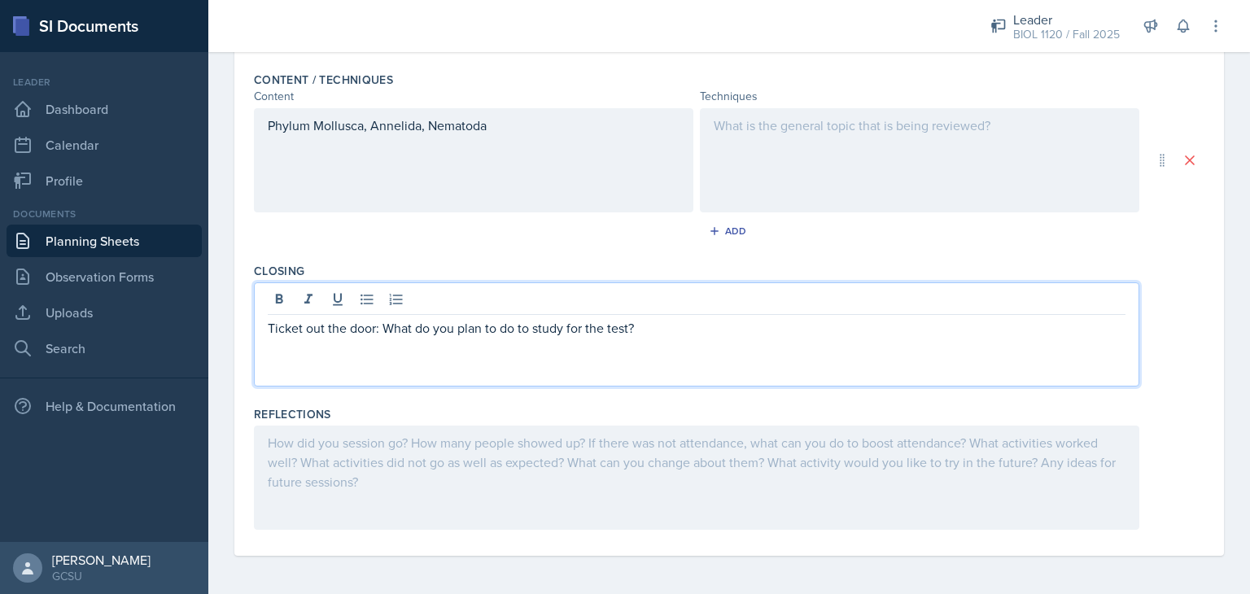
click at [726, 128] on div at bounding box center [919, 160] width 439 height 104
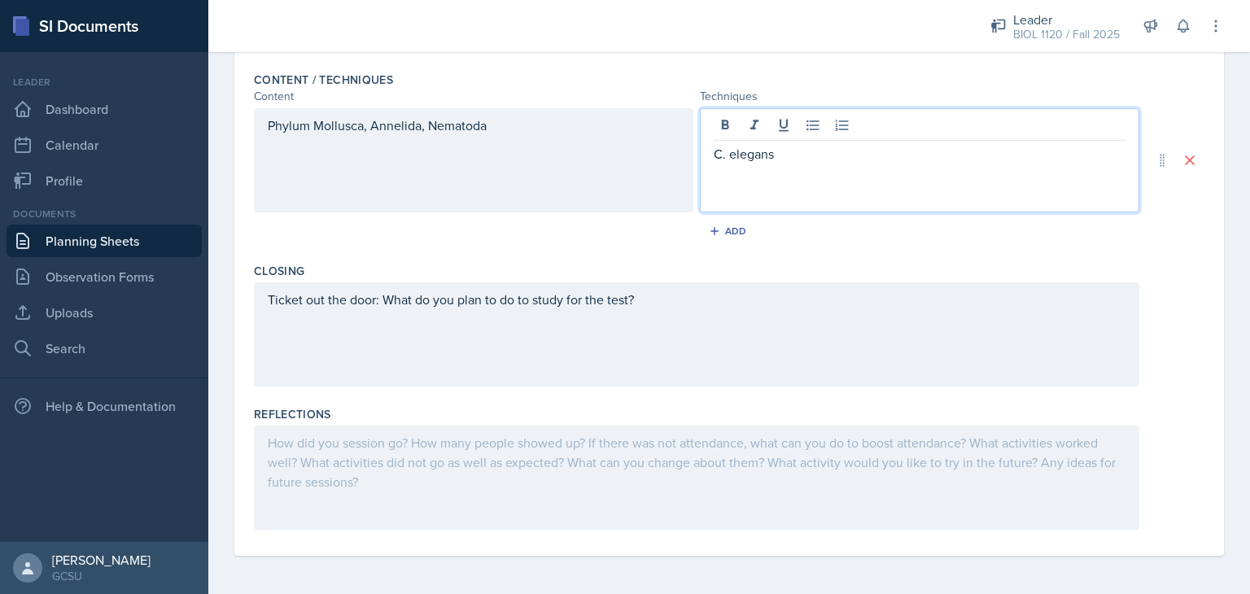
click at [511, 124] on div "Phylum Mollusca, Annelida, Nematoda" at bounding box center [473, 160] width 439 height 104
